Goal: Task Accomplishment & Management: Manage account settings

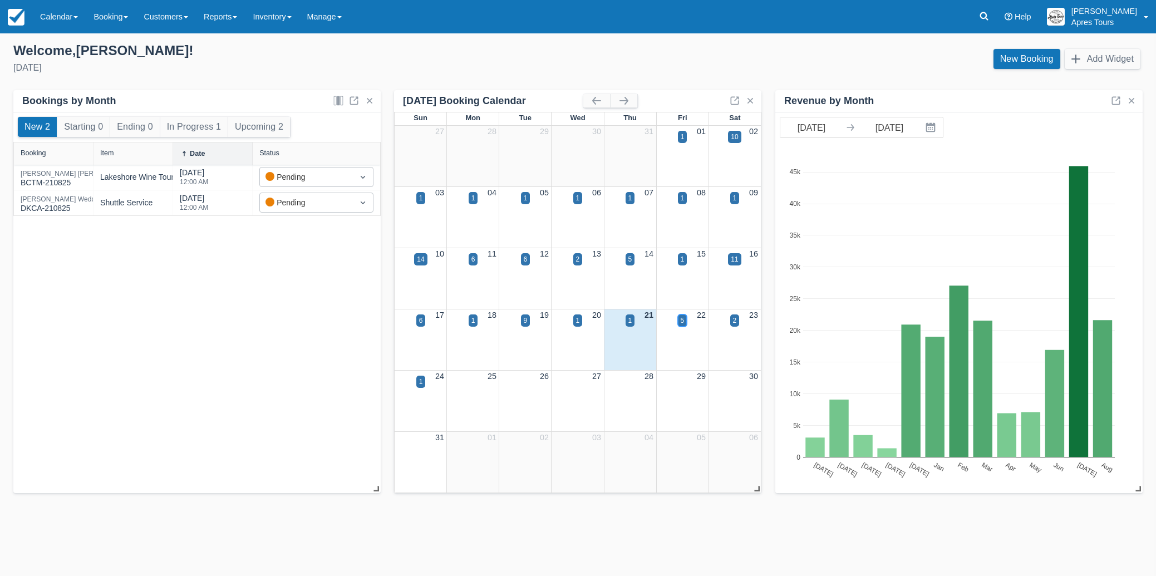
click at [685, 325] on div "5" at bounding box center [682, 320] width 9 height 12
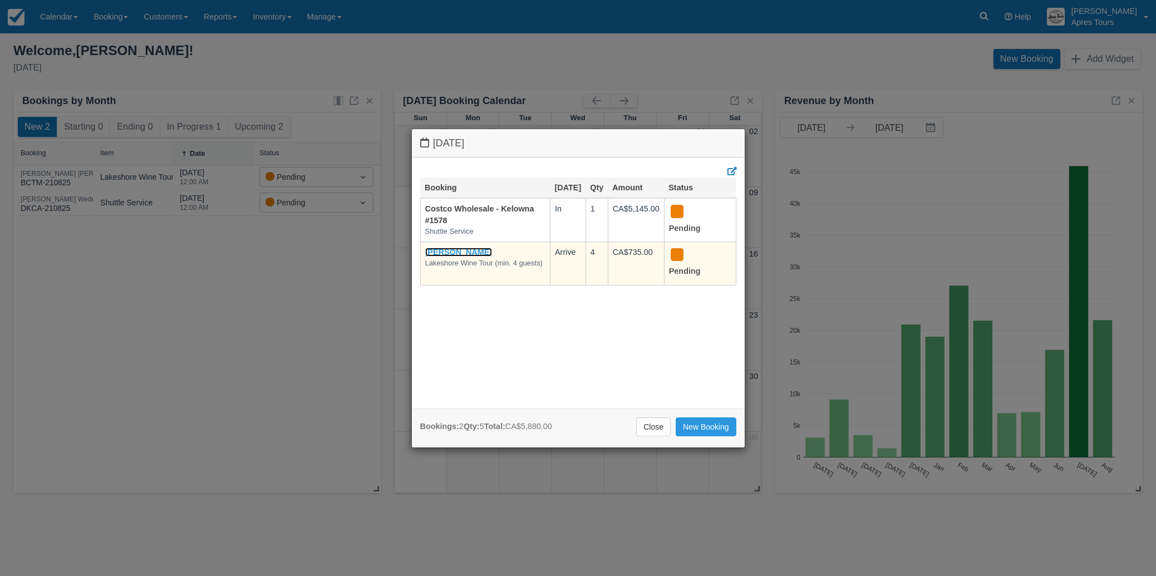
click at [466, 257] on link "[PERSON_NAME]" at bounding box center [458, 252] width 67 height 9
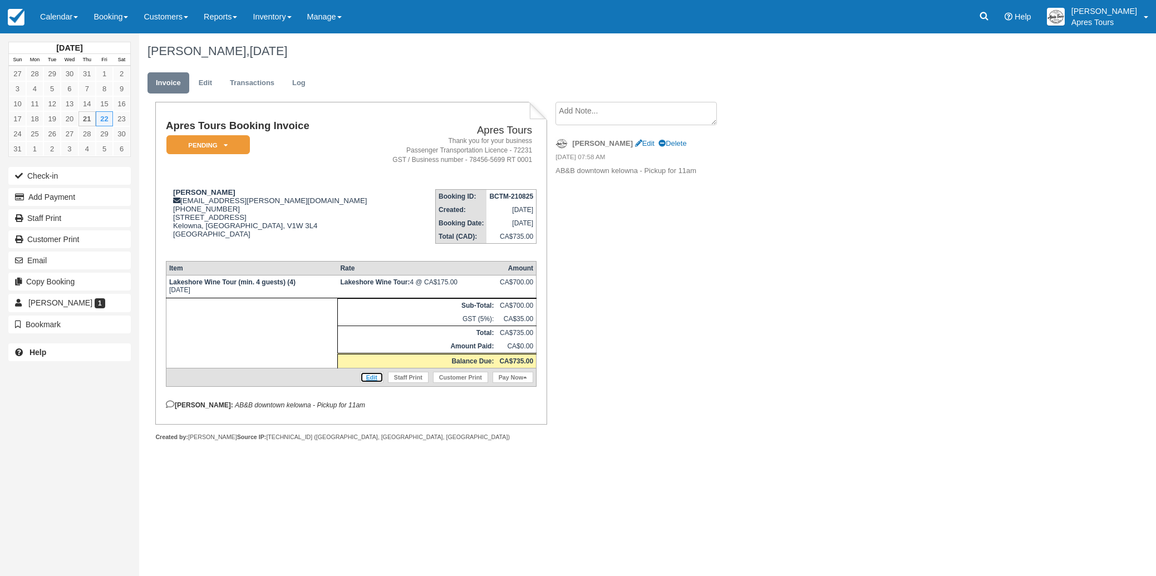
click at [373, 383] on link "Edit" at bounding box center [371, 377] width 23 height 11
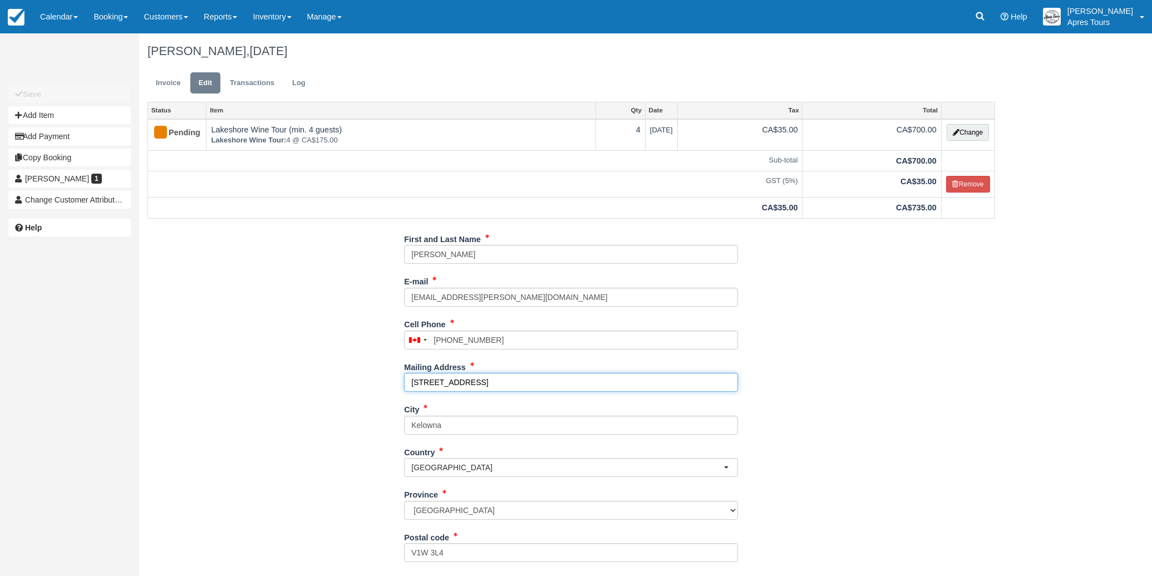
click at [495, 383] on input "[STREET_ADDRESS]" at bounding box center [571, 382] width 334 height 19
type input "1"
paste input "2-[STREET_ADDRESS]"
type input "2-[STREET_ADDRESS]"
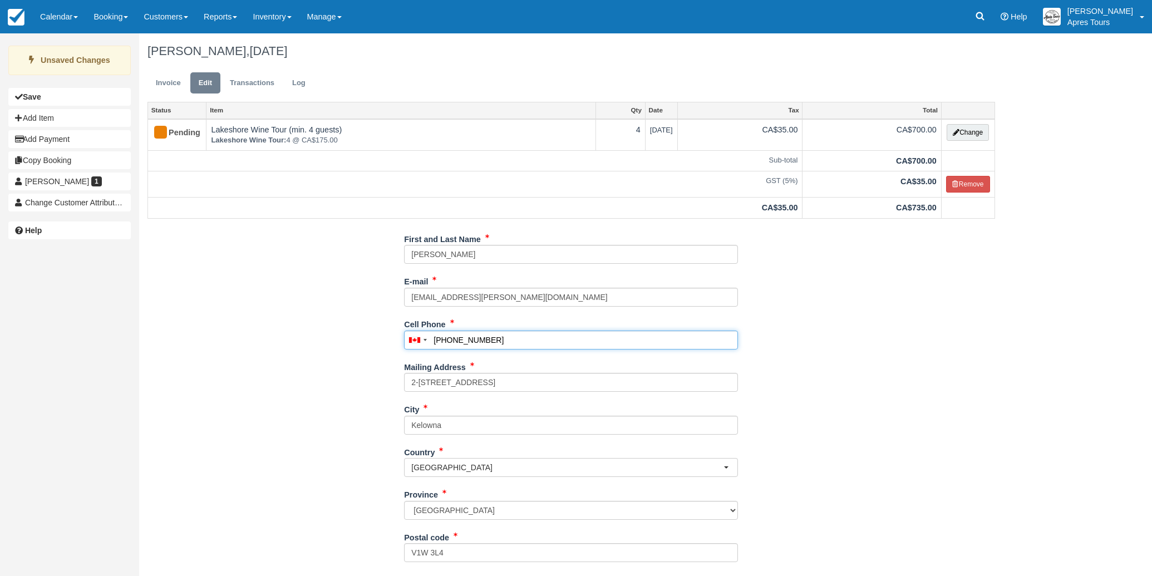
click at [502, 342] on input "[PHONE_NUMBER]" at bounding box center [571, 340] width 334 height 19
type input "("
paste input "[PHONE_NUMBER]"
type input "[PHONE_NUMBER]"
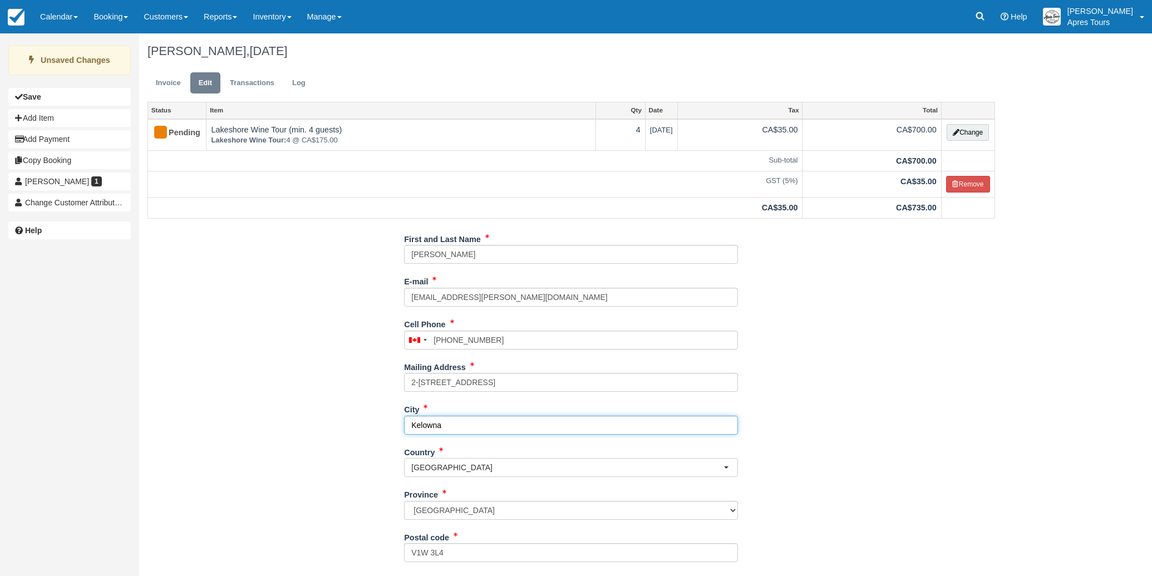
click at [461, 431] on input "Kelowna" at bounding box center [571, 425] width 334 height 19
type input "K"
paste input "[GEOGRAPHIC_DATA]"
type input "[GEOGRAPHIC_DATA]"
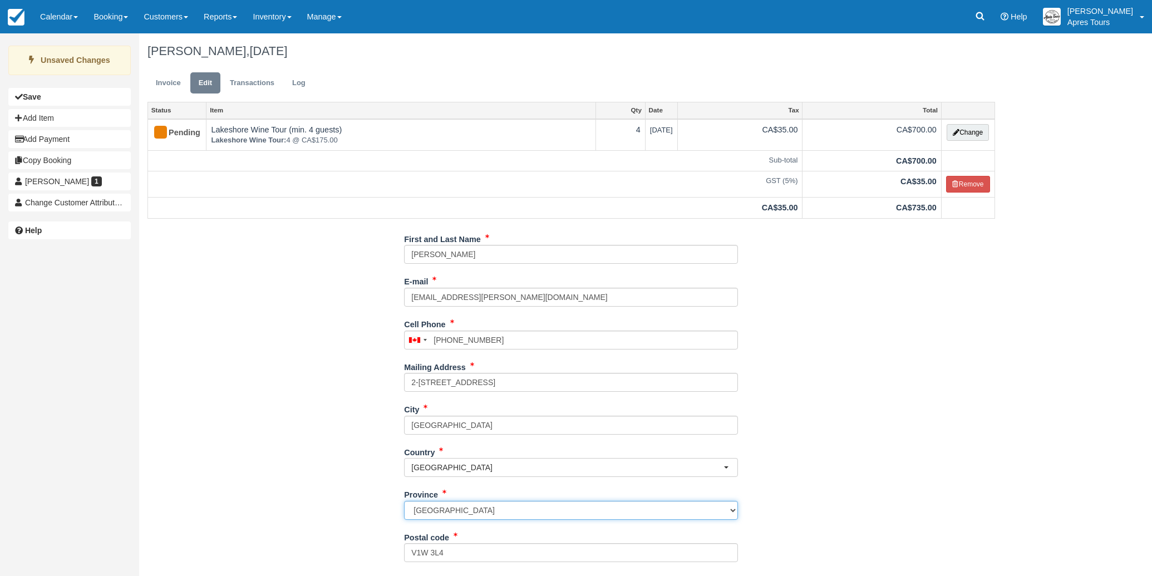
click at [466, 513] on select "[GEOGRAPHIC_DATA] [GEOGRAPHIC_DATA] [GEOGRAPHIC_DATA] [GEOGRAPHIC_DATA] [GEOGRA…" at bounding box center [571, 510] width 334 height 19
select select "AB"
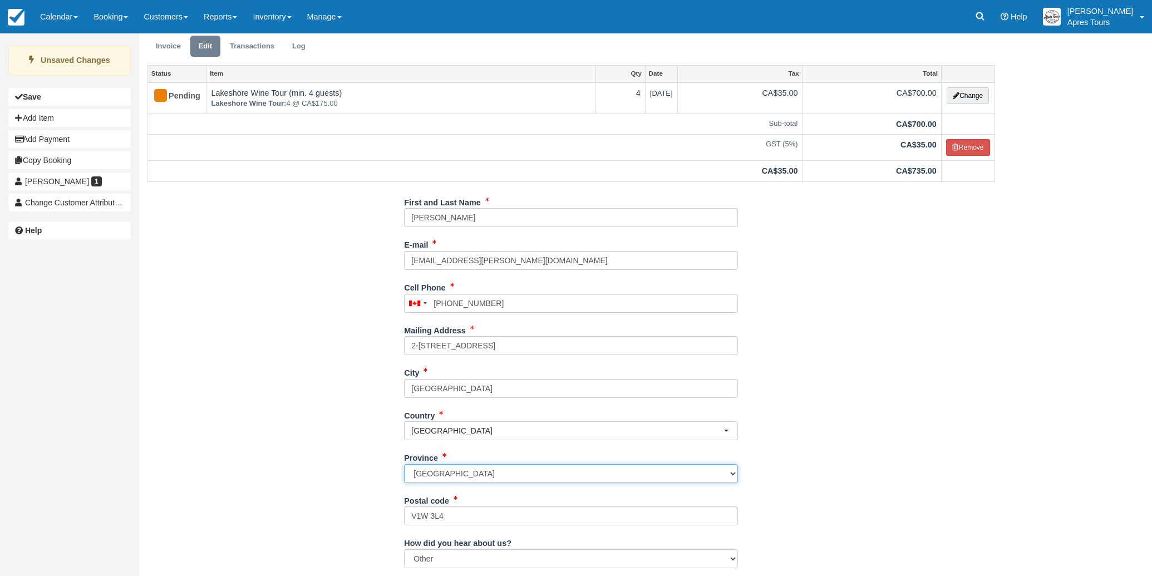
scroll to position [91, 0]
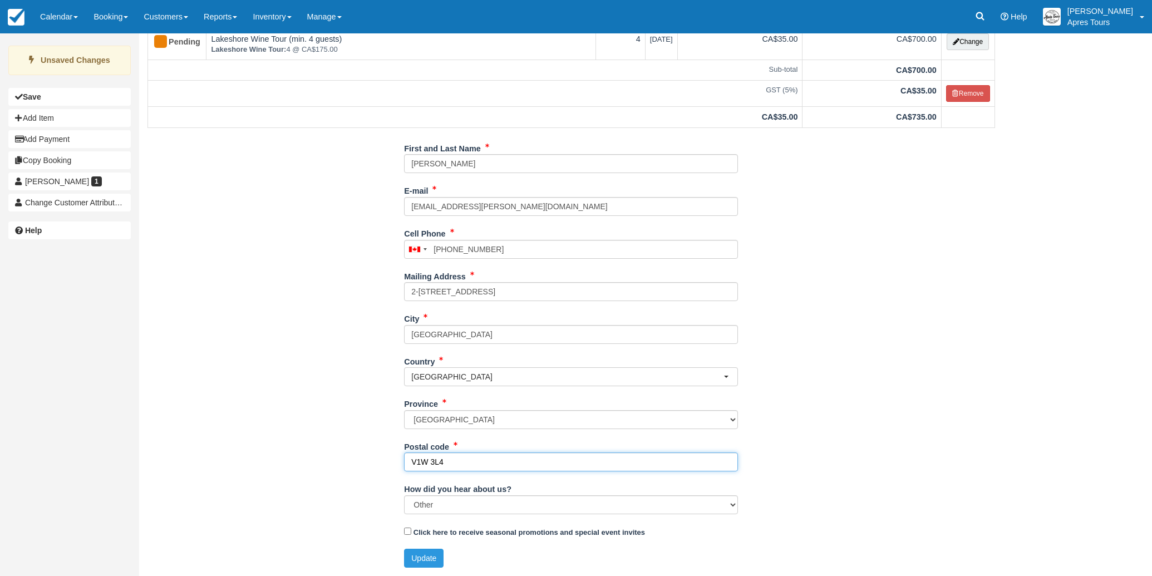
click at [480, 461] on input "V1W 3L4" at bounding box center [571, 461] width 334 height 19
type input "V"
paste input "T8T 0A2"
type input "T8T 0A2"
click at [433, 554] on button "Update" at bounding box center [424, 558] width 40 height 19
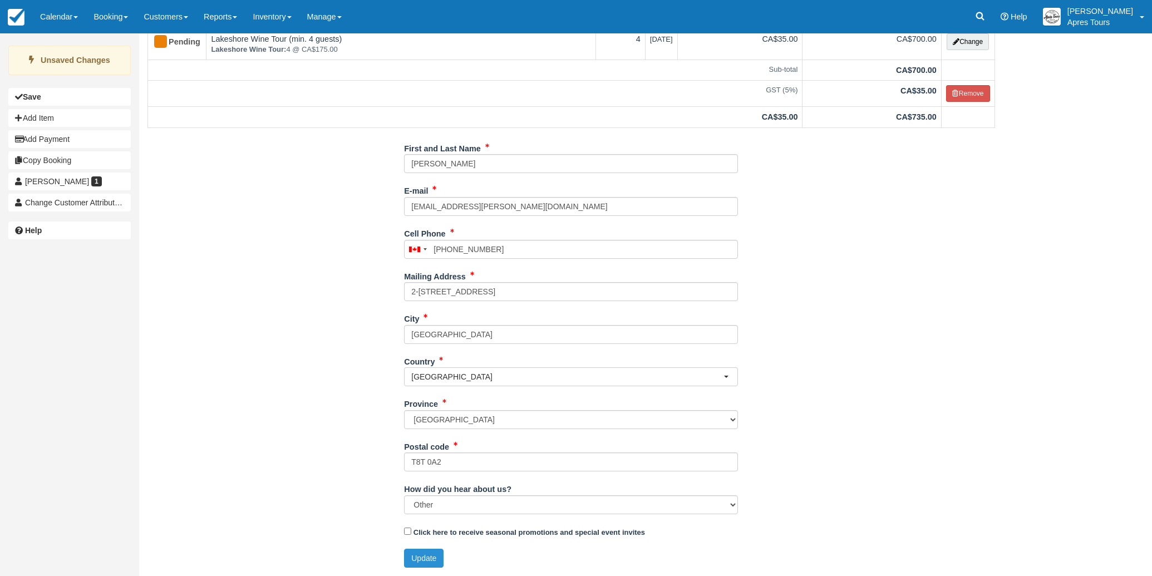
type input "[PHONE_NUMBER]"
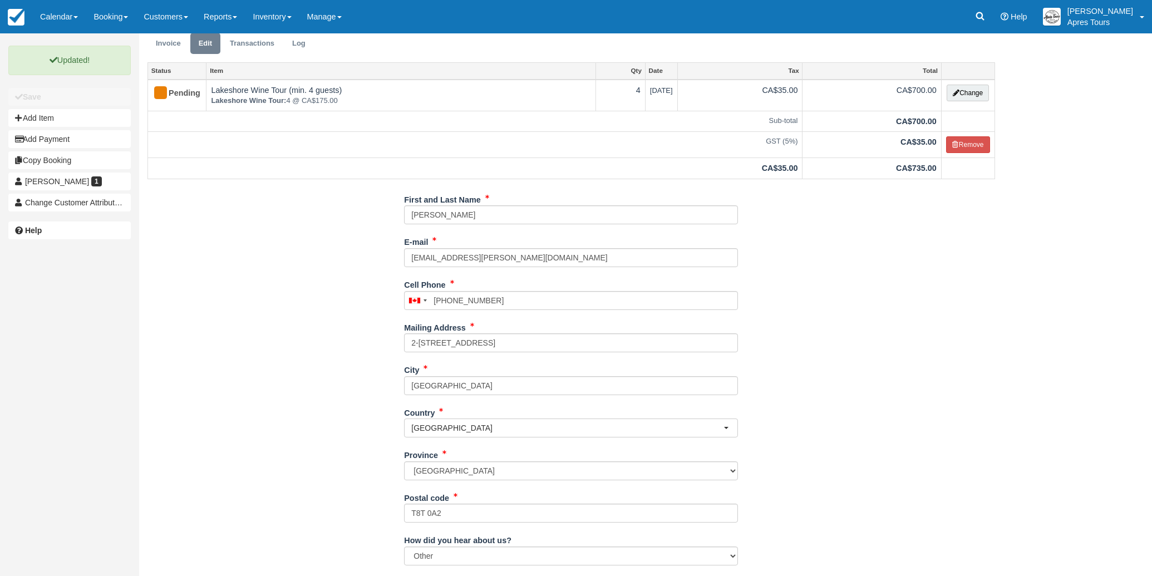
scroll to position [0, 0]
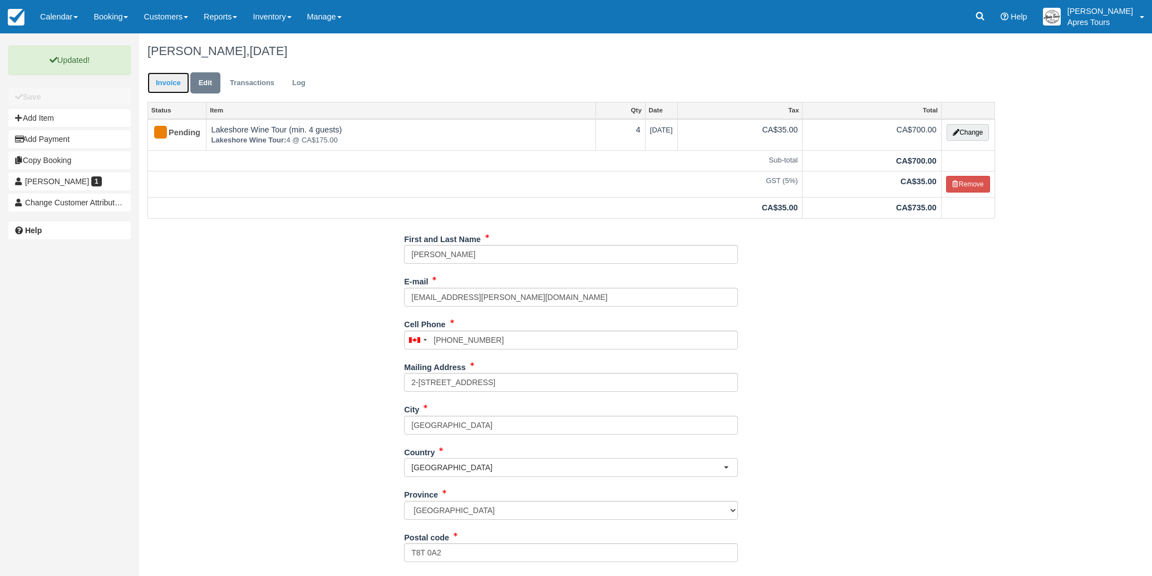
click at [173, 90] on link "Invoice" at bounding box center [168, 83] width 42 height 22
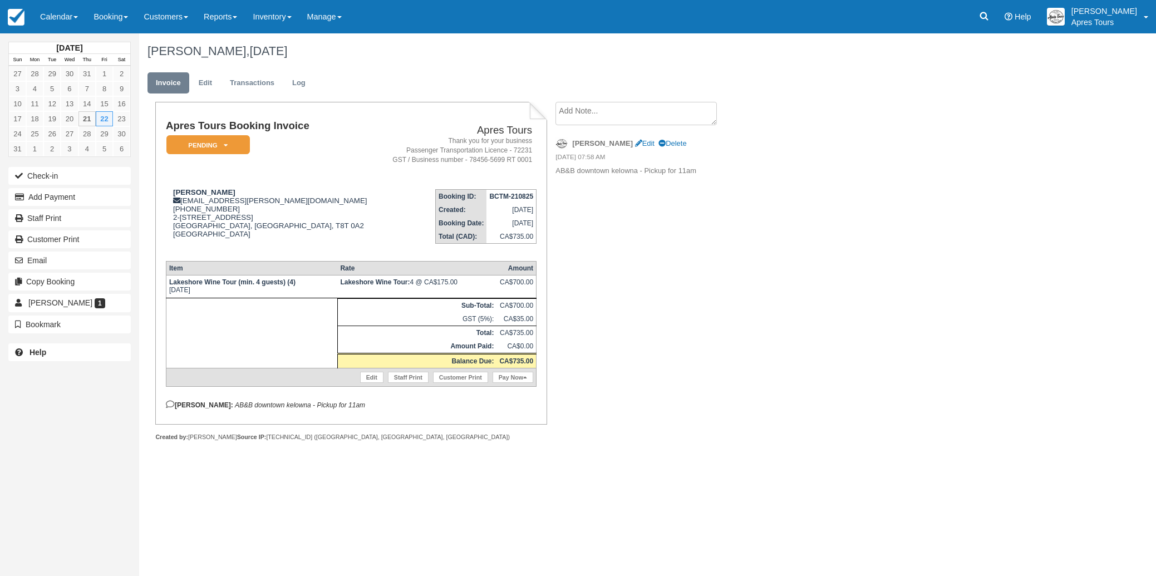
click at [562, 112] on textarea at bounding box center [635, 113] width 161 height 23
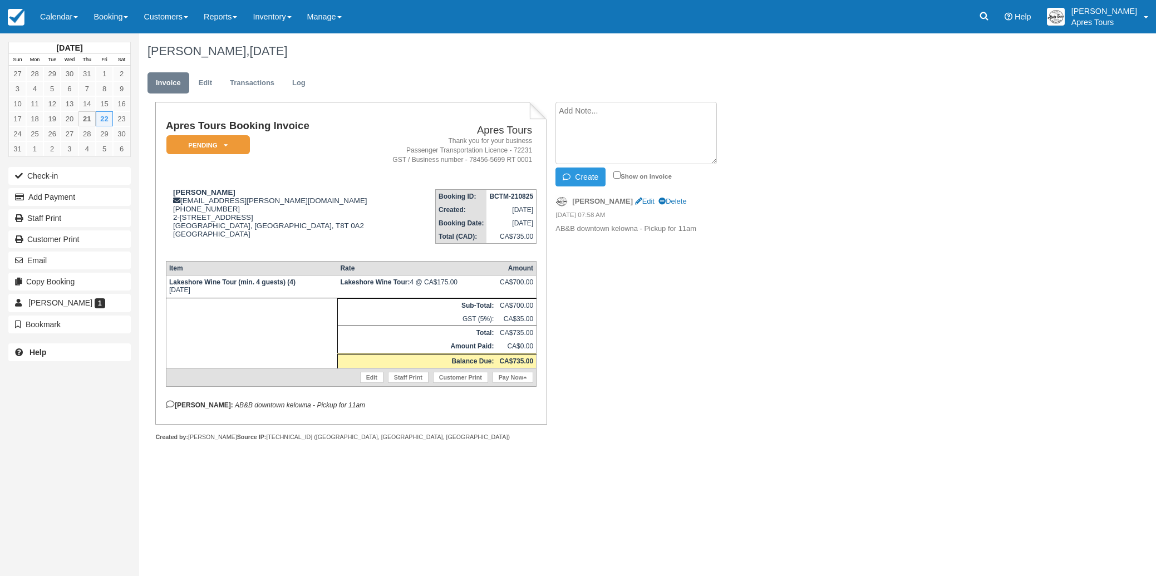
paste textarea "Our pick up will be at 1585 Abbott Street"
type textarea "Our pick up will be at 1585 Abbott Street"
click at [618, 176] on input "Show on invoice" at bounding box center [616, 174] width 7 height 7
checkbox input "true"
click at [585, 176] on button "Create" at bounding box center [580, 177] width 50 height 19
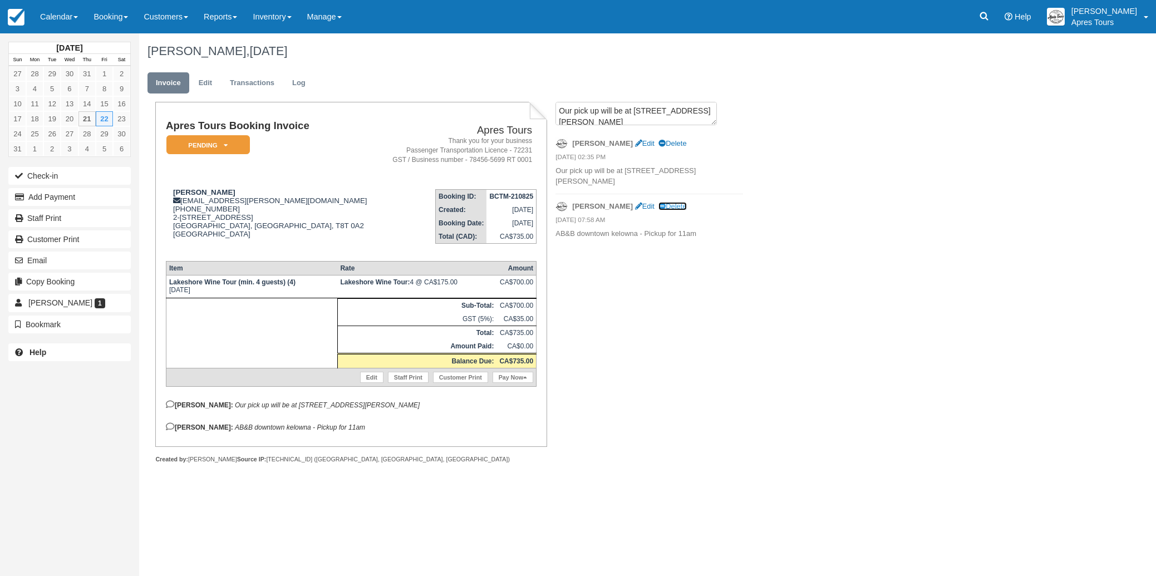
click at [658, 202] on link "Delete" at bounding box center [672, 206] width 28 height 8
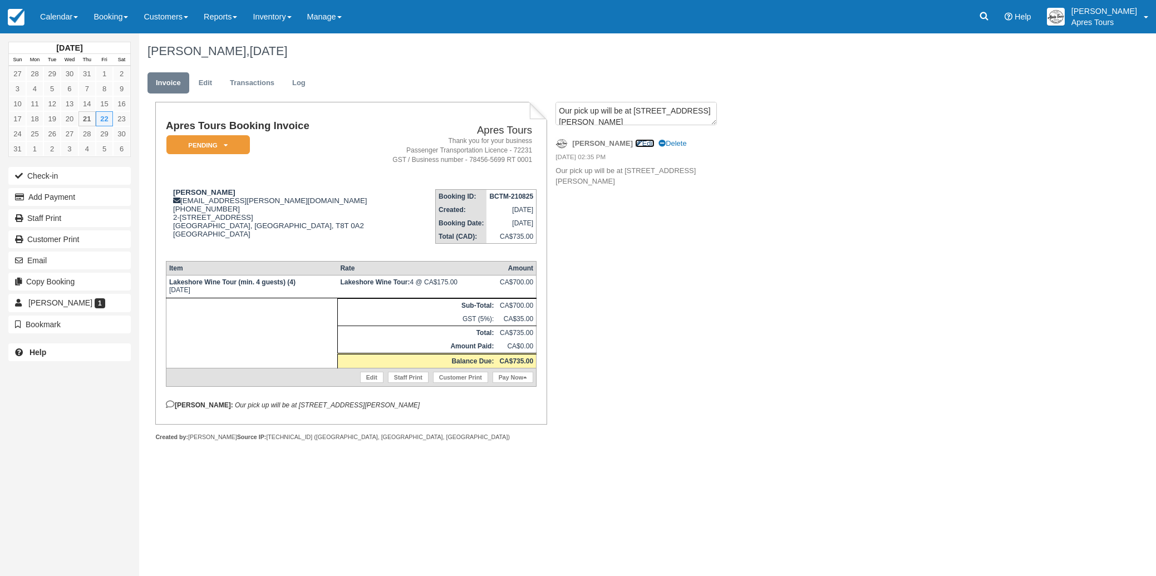
click at [635, 144] on link "Edit" at bounding box center [644, 143] width 19 height 8
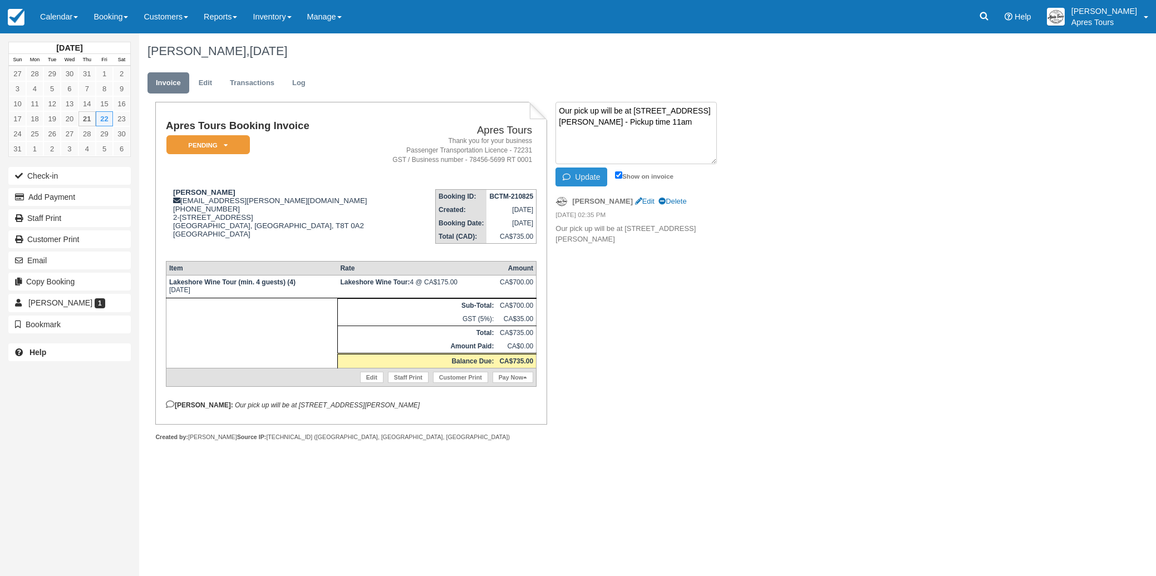
type textarea "Our pick up will be at 1585 Abbott Street - Pickup time 11am"
click at [600, 176] on button "Update" at bounding box center [581, 177] width 52 height 19
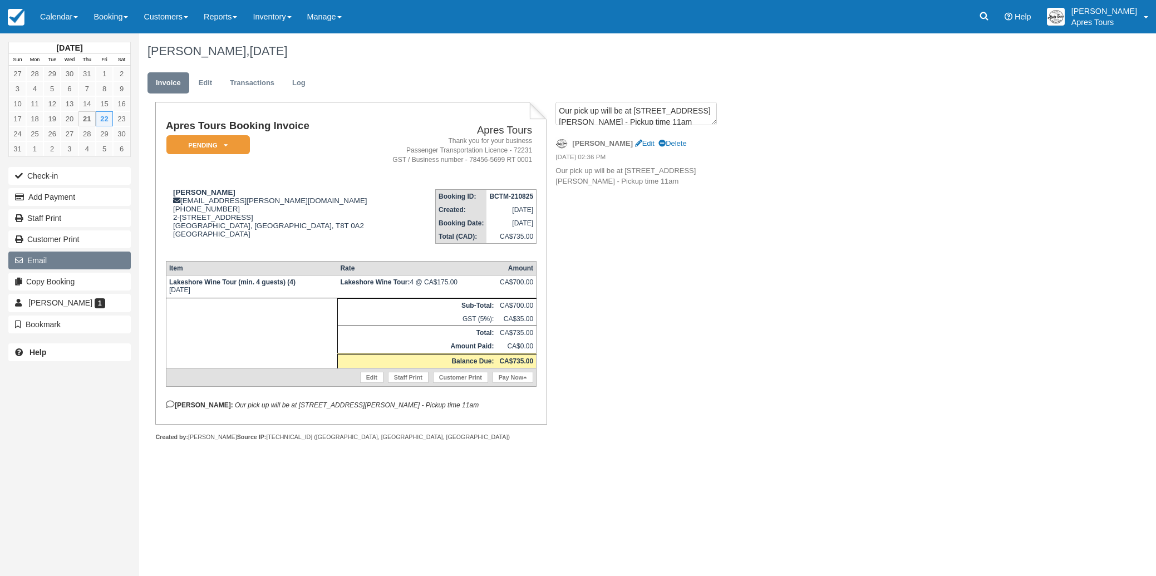
click at [23, 263] on icon "button" at bounding box center [21, 261] width 12 height 8
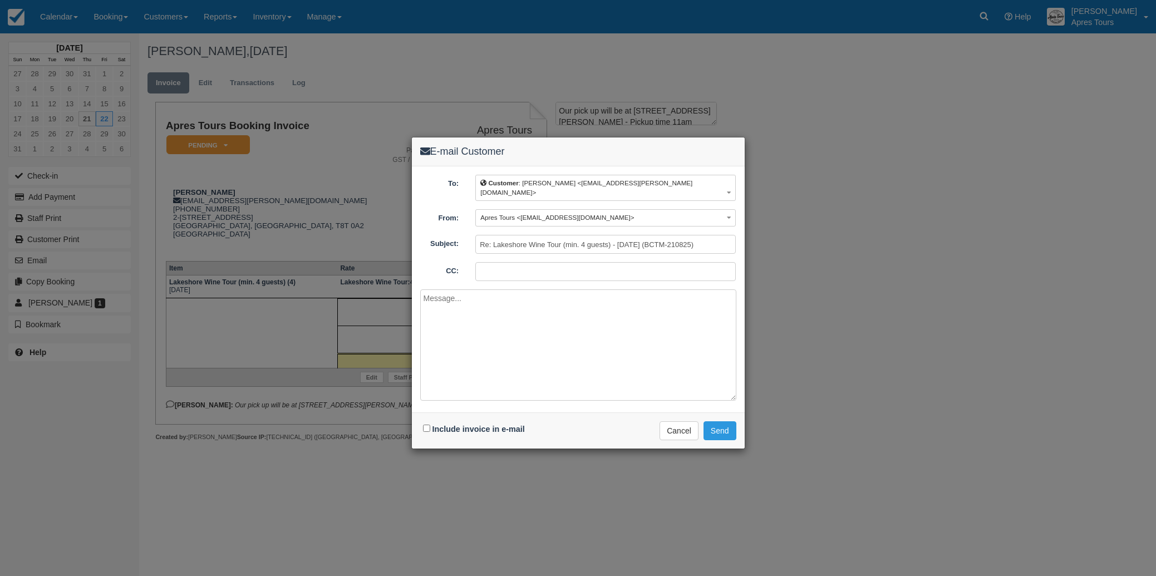
click at [538, 263] on input "CC:" at bounding box center [605, 271] width 260 height 19
type input "info@aprestours.com"
click at [425, 425] on input "Include invoice in e-mail" at bounding box center [426, 428] width 7 height 7
checkbox input "true"
click at [460, 301] on textarea at bounding box center [578, 344] width 316 height 111
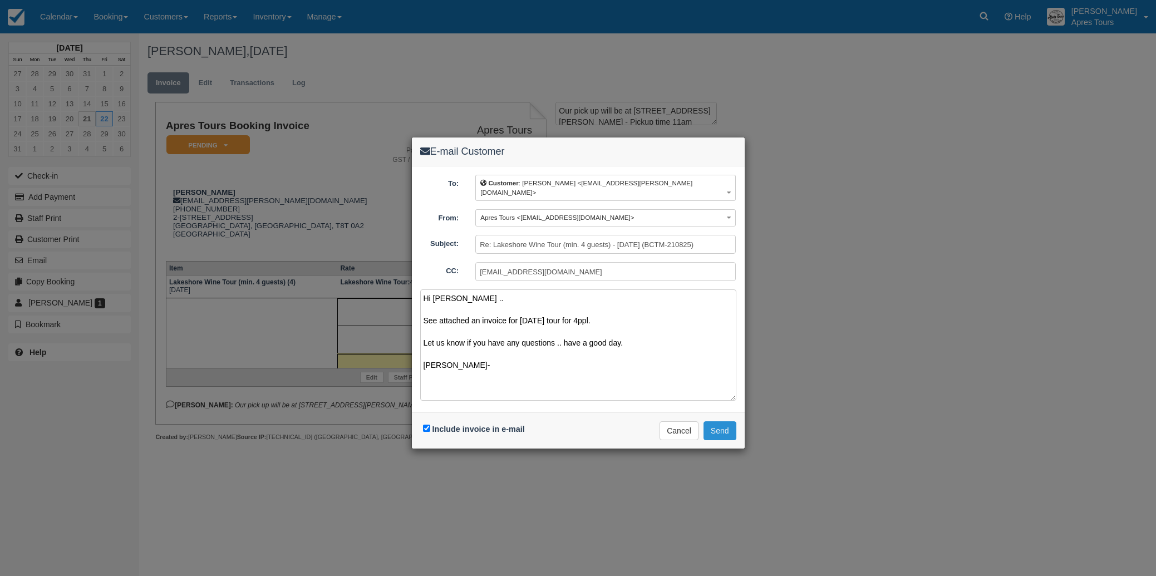
type textarea "Hi Maureen .. See attached an invoice for Friday Aug 22nd tour for 4ppl. Let us…"
click at [724, 422] on button "Send" at bounding box center [719, 430] width 33 height 19
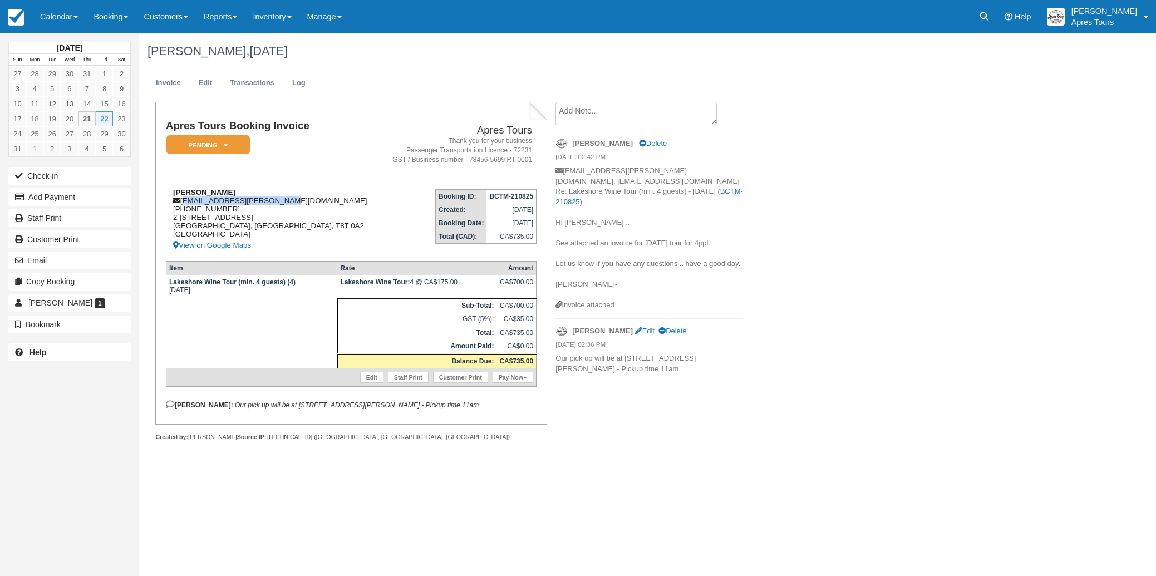
drag, startPoint x: 293, startPoint y: 201, endPoint x: 188, endPoint y: 201, distance: 104.6
click at [184, 201] on div "Maureen Halldorson maureenhalldorson@shaw.ca 1 (780) 493-1318 2-54315 Range Rd …" at bounding box center [272, 220] width 213 height 64
copy div "[EMAIL_ADDRESS][PERSON_NAME][DOMAIN_NAME]"
click at [341, 216] on div "Maureen Halldorson maureenhalldorson@shaw.ca 1 (780) 493-1318 2-54315 Range Rd …" at bounding box center [272, 220] width 213 height 64
drag, startPoint x: 230, startPoint y: 210, endPoint x: 179, endPoint y: 211, distance: 50.6
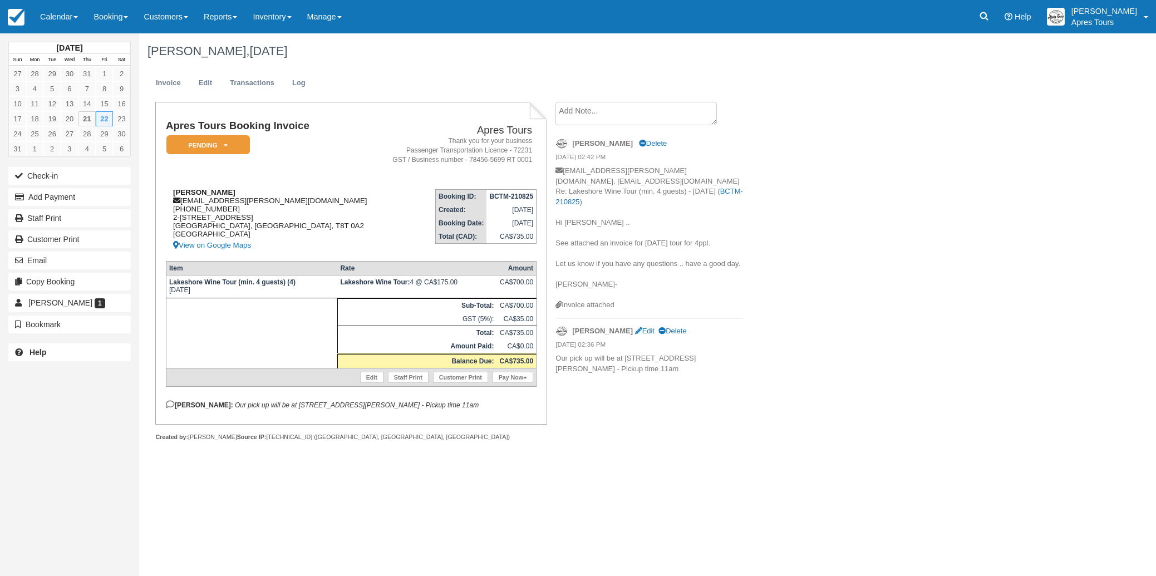
click at [179, 211] on div "Maureen Halldorson maureenhalldorson@shaw.ca 1 (780) 493-1318 2-54315 Range Rd …" at bounding box center [272, 220] width 213 height 64
copy div "[PHONE_NUMBER]"
drag, startPoint x: 261, startPoint y: 410, endPoint x: 352, endPoint y: 414, distance: 90.8
click at [386, 409] on p "Kevin: Our pick up will be at 1585 Abbott Street - Pickup time 11am" at bounding box center [351, 404] width 371 height 9
copy em "1585 Abbott Street - Pickup time 11am"
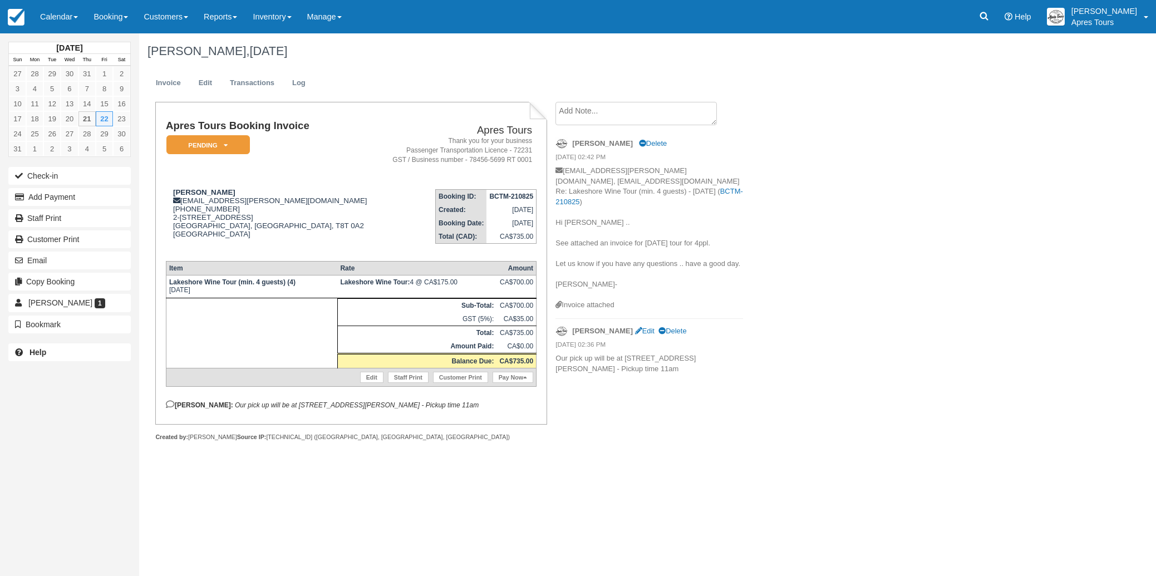
click at [790, 231] on div "Maureen Halldorson, August 22 2025 Invoice Edit Transactions Log Apres Tours Bo…" at bounding box center [572, 249] width 867 height 432
click at [20, 20] on img at bounding box center [16, 17] width 17 height 17
